Goal: Information Seeking & Learning: Find specific fact

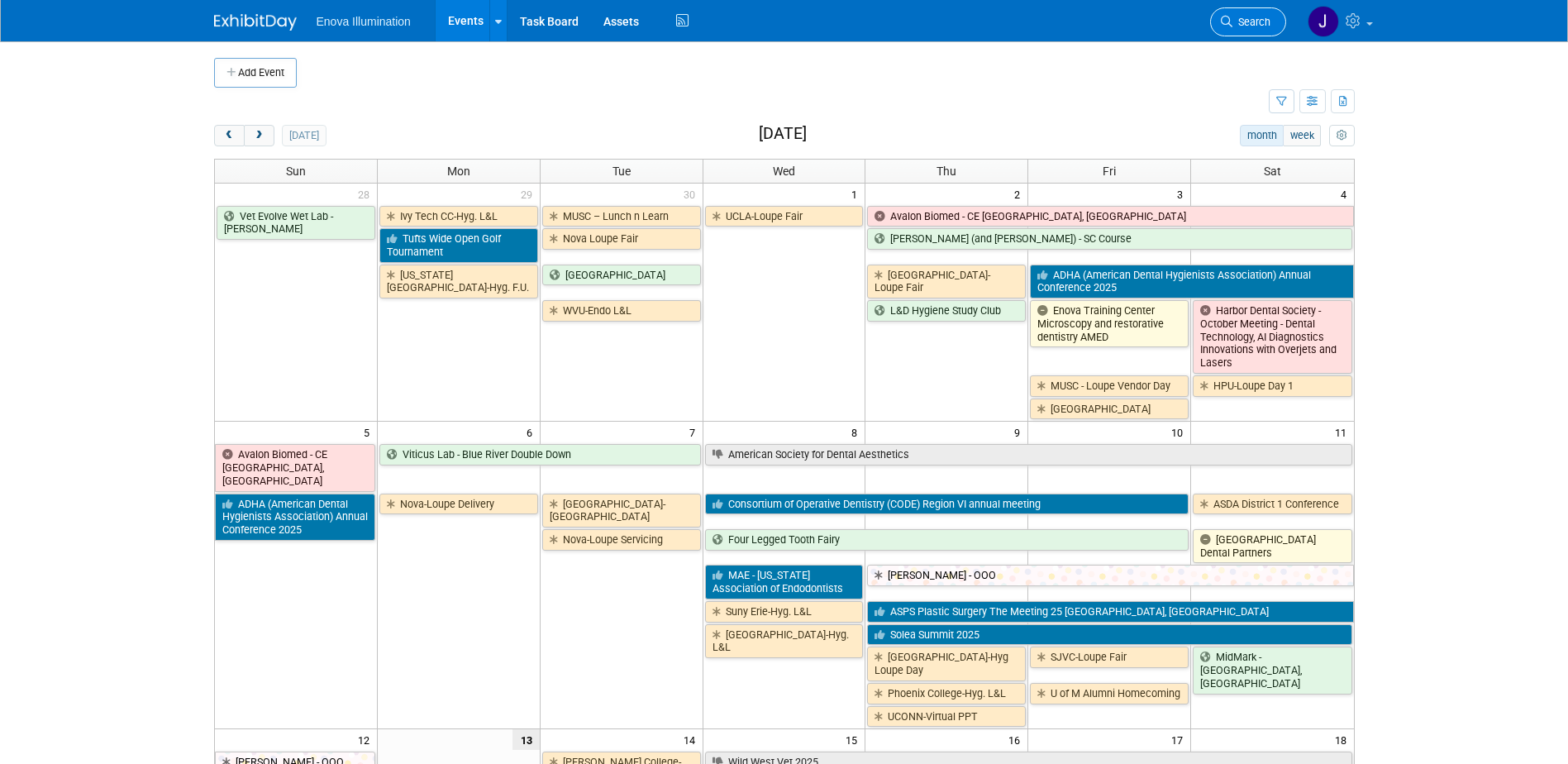
click at [1245, 20] on span "Search" at bounding box center [1251, 22] width 38 height 12
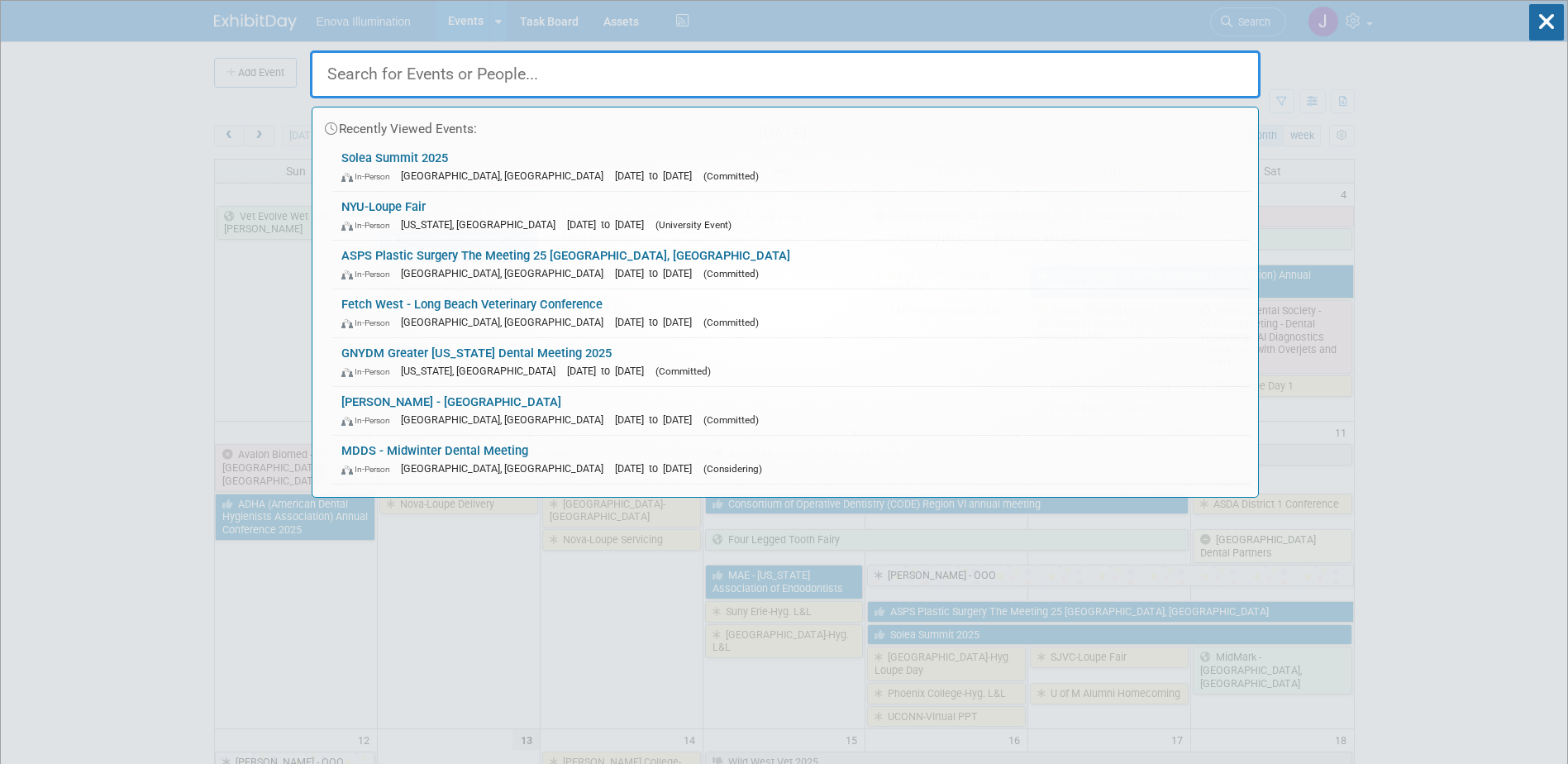
click at [1217, 68] on input "text" at bounding box center [785, 75] width 951 height 48
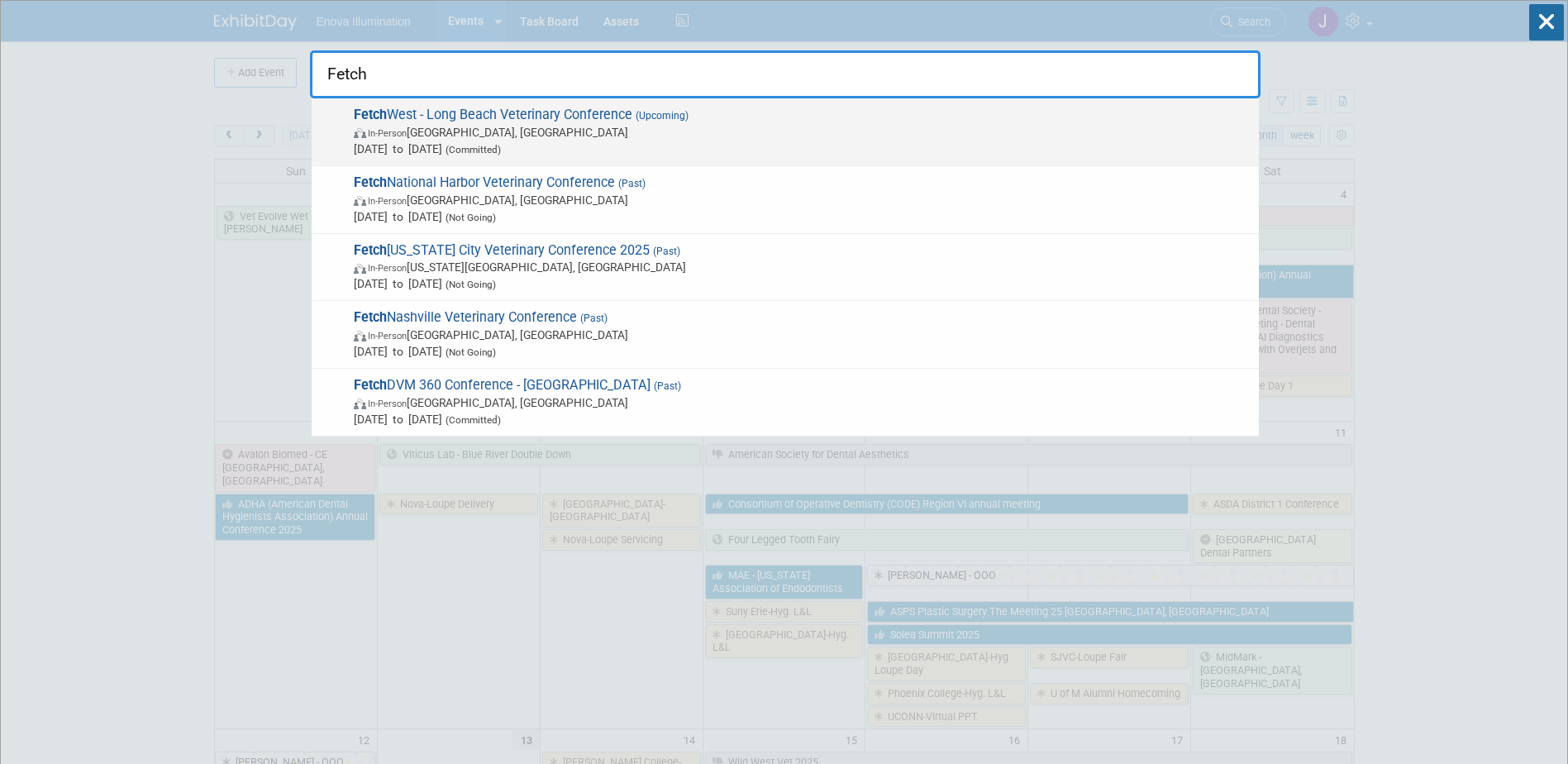
type input "Fetch"
click at [455, 120] on span "Fetch West - Long Beach Veterinary Conference (Upcoming) In-Person [GEOGRAPHIC_…" at bounding box center [799, 131] width 902 height 51
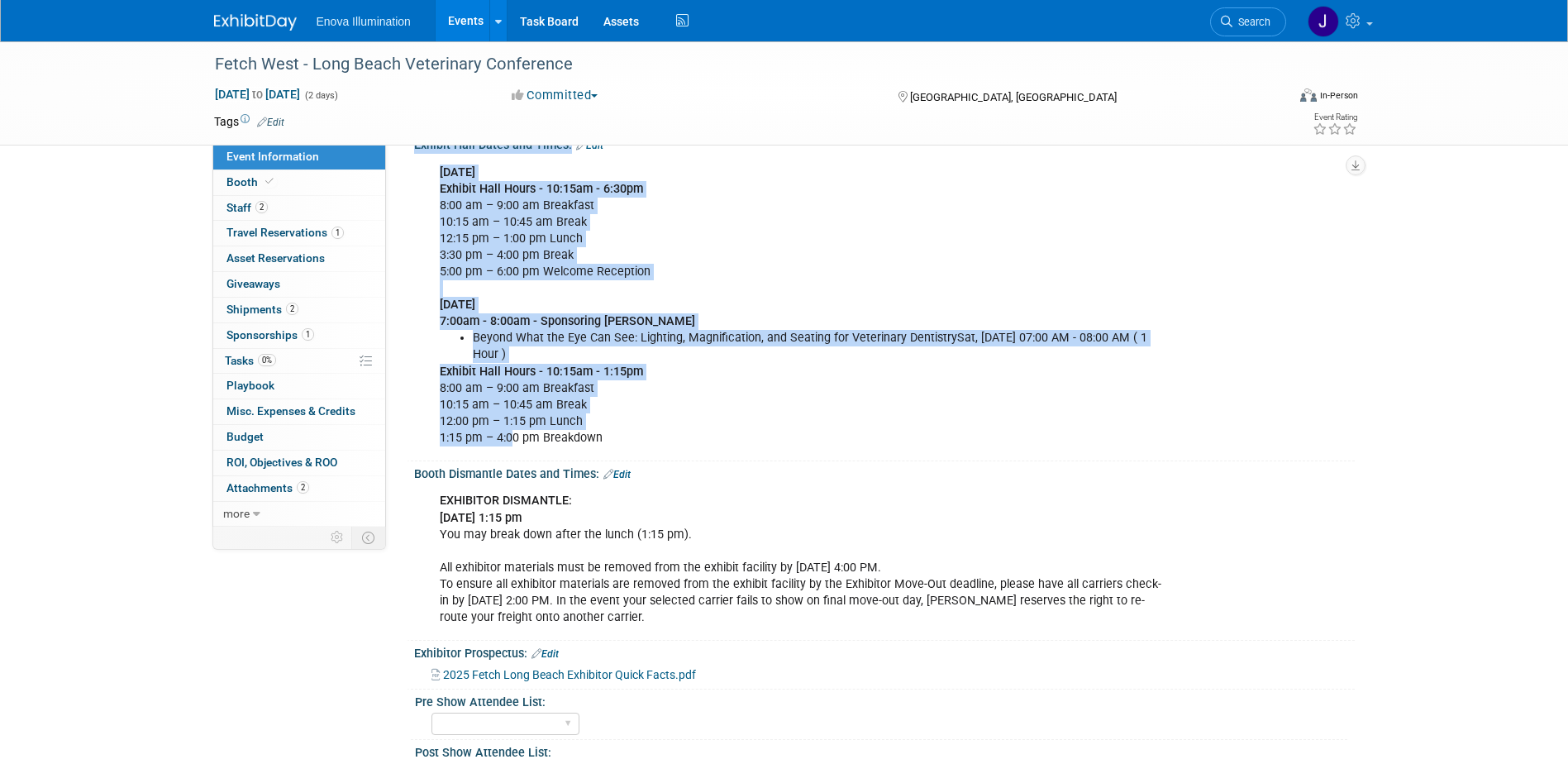
scroll to position [496, 0]
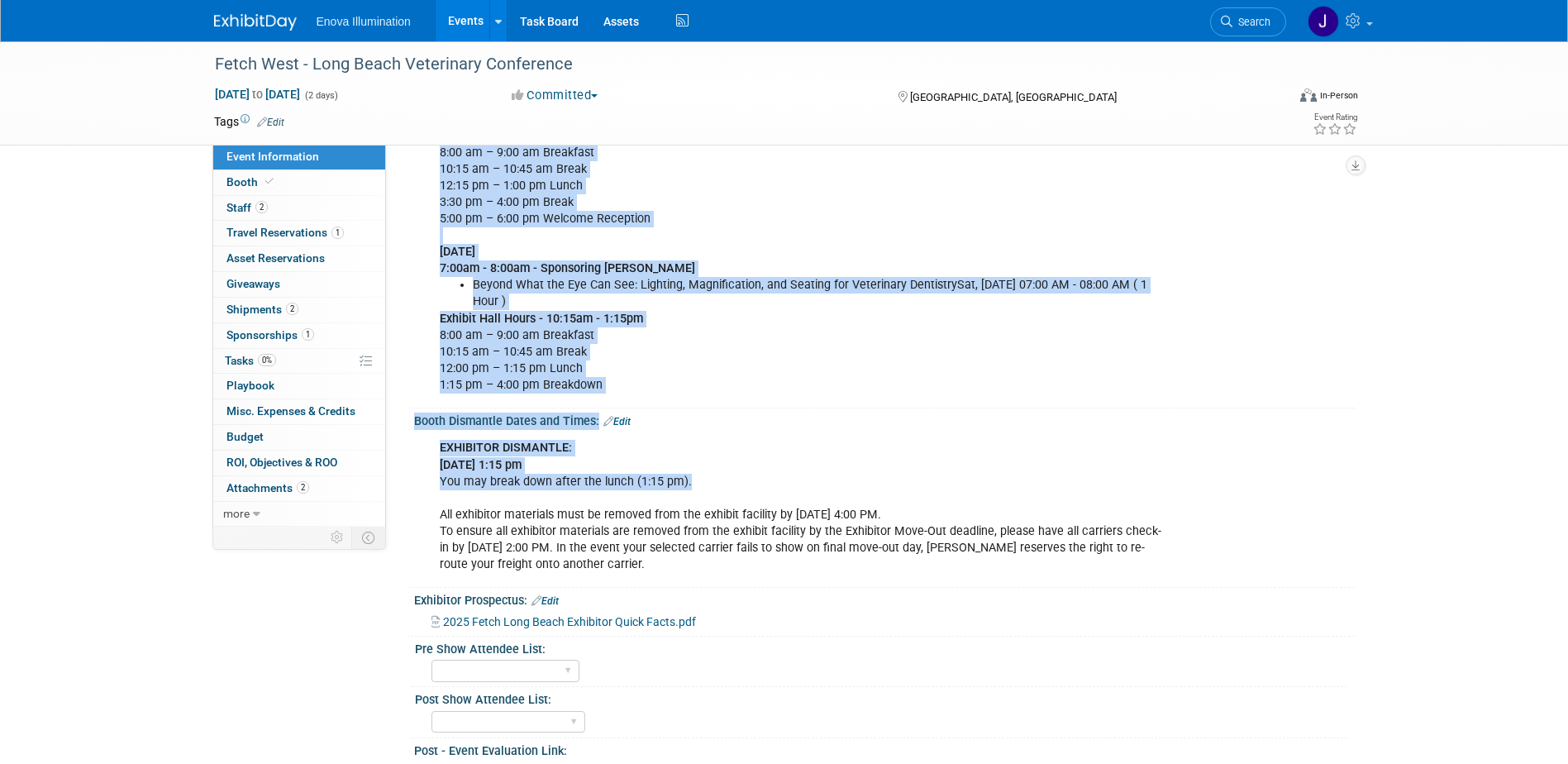
drag, startPoint x: 432, startPoint y: 260, endPoint x: 703, endPoint y: 480, distance: 349.1
click at [703, 480] on div "Event Website: Edit https://www.dvm360events.com/event/fetch-long-beach-confere…" at bounding box center [877, 310] width 932 height 1285
copy div "Long Beach Convention and Entertainment Center Event Venue Address: 300 E Ocean…"
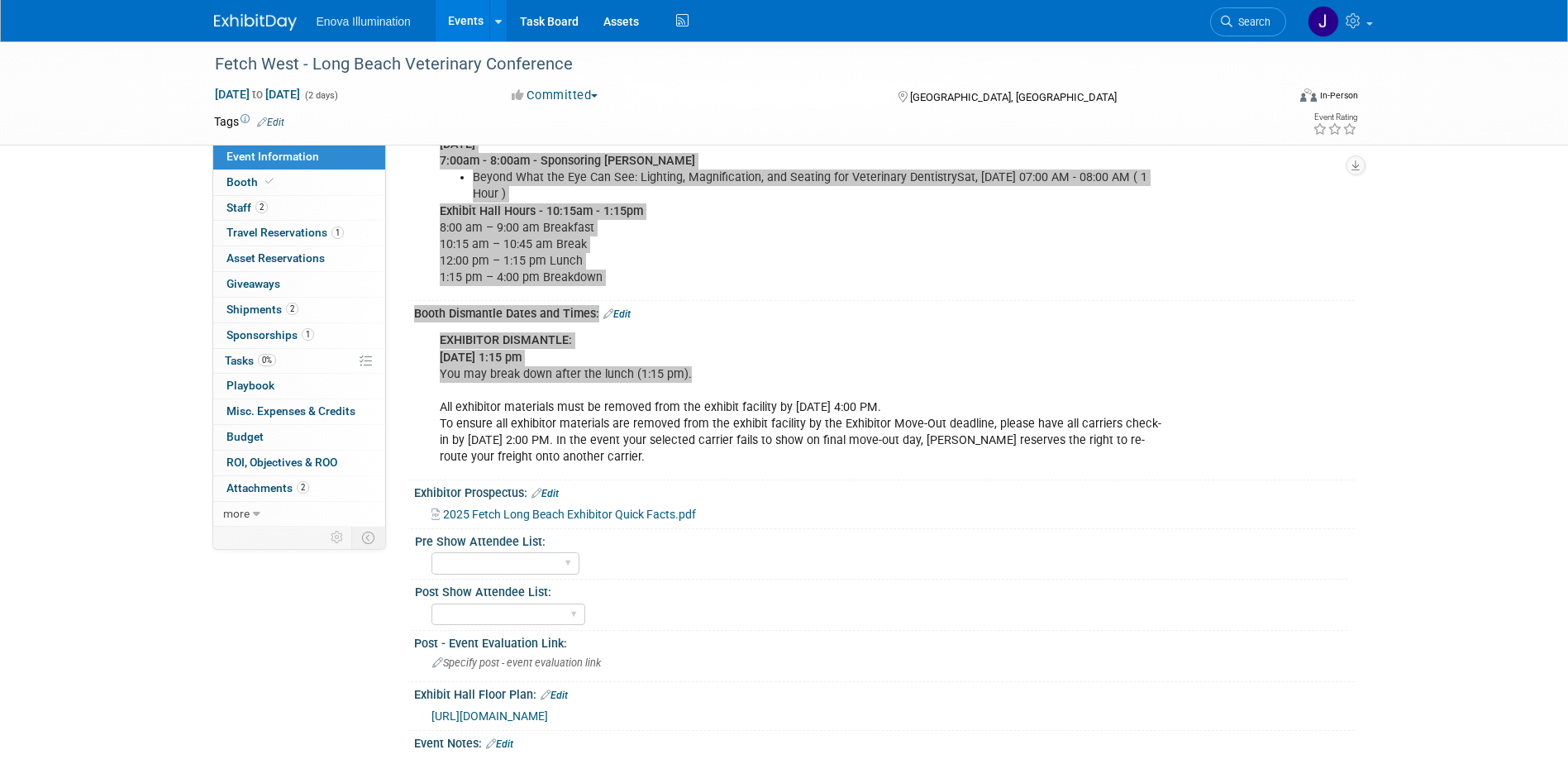
scroll to position [744, 0]
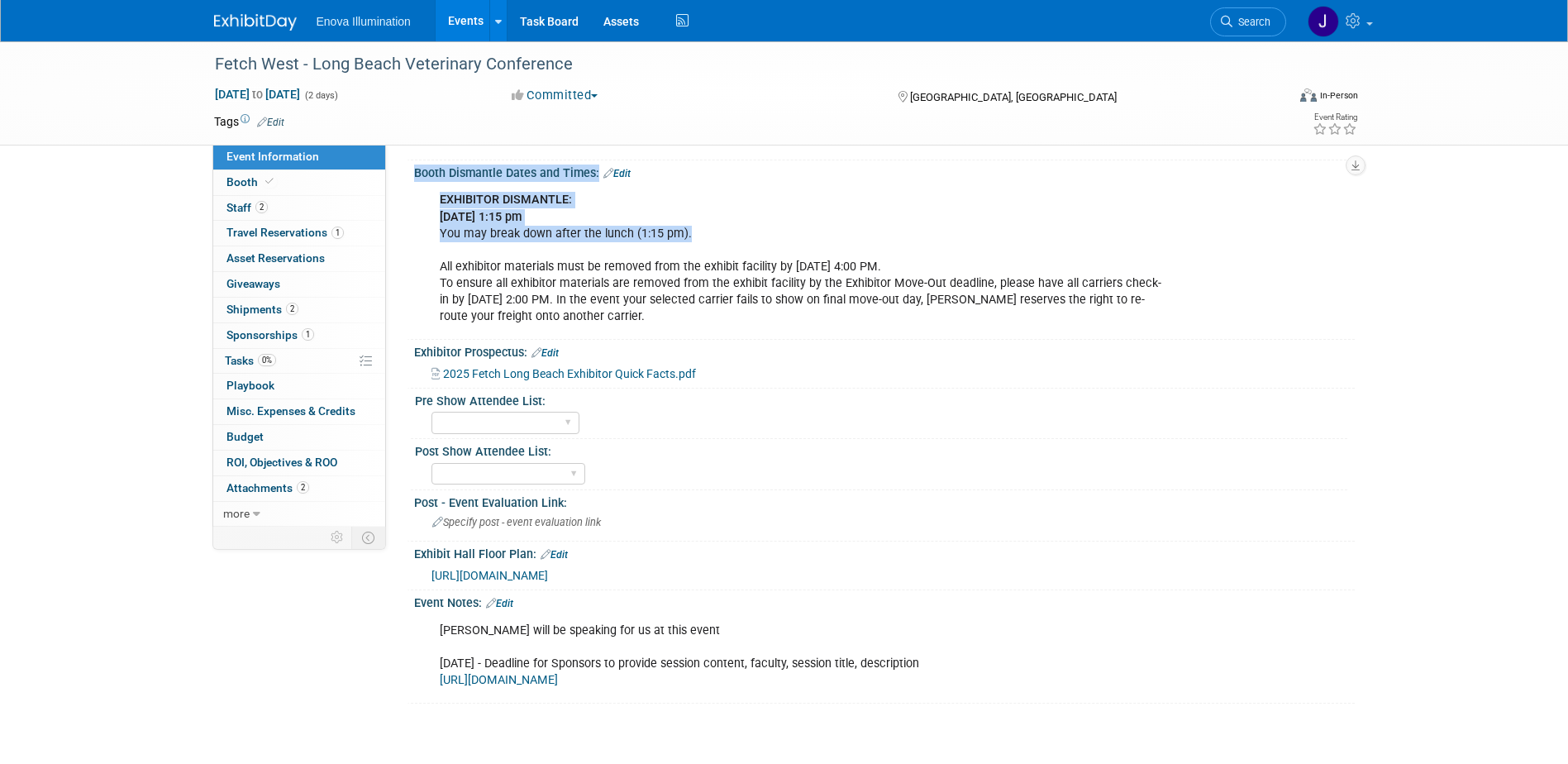
click at [548, 569] on span "https://mjhevents.expocad.com/Events/2025wes/index.html" at bounding box center [490, 576] width 116 height 13
